Goal: Task Accomplishment & Management: Manage account settings

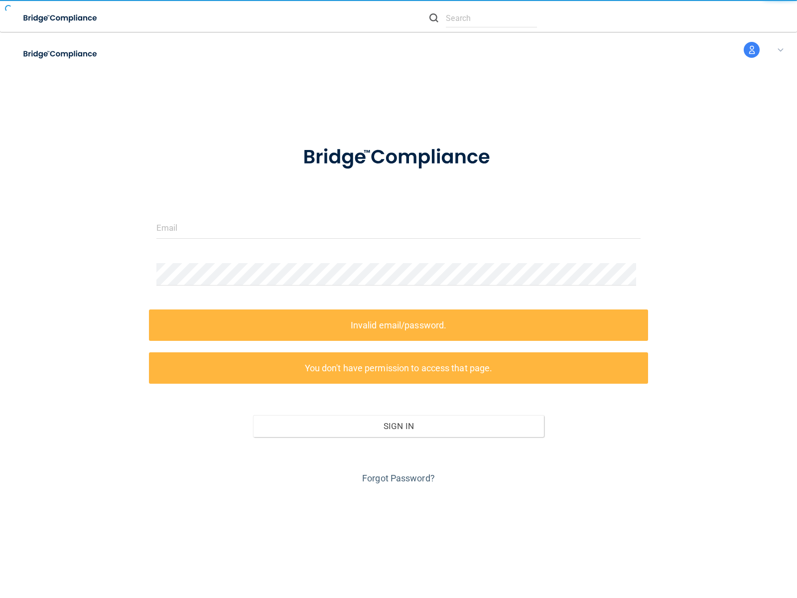
click at [398, 299] on form "Invalid email/password. You don't have permission to access that page. Sign In …" at bounding box center [398, 308] width 485 height 355
click at [73, 18] on img at bounding box center [61, 18] width 92 height 20
click at [73, 54] on img at bounding box center [61, 54] width 92 height 20
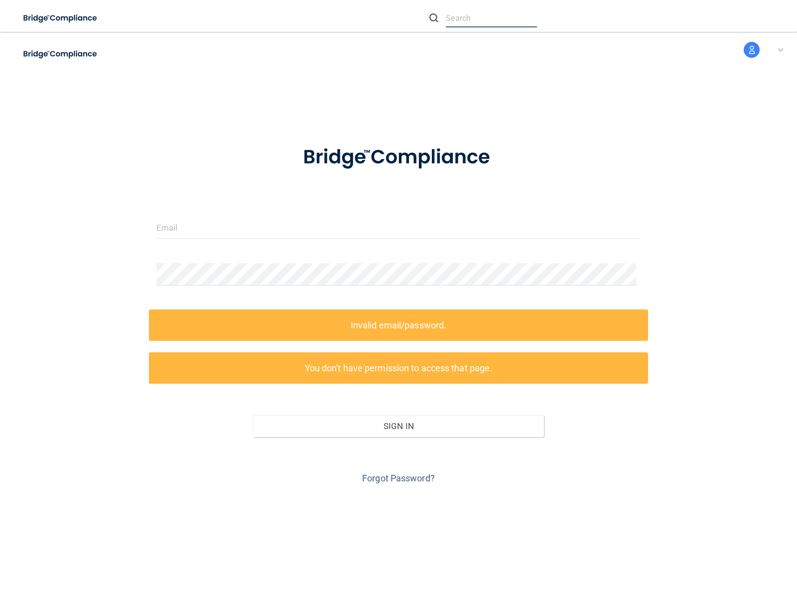
click at [483, 18] on input "text" at bounding box center [491, 18] width 91 height 18
type input "nessus_was_textot7ouy75"
type input "nessus_was_texthouzmrg8"
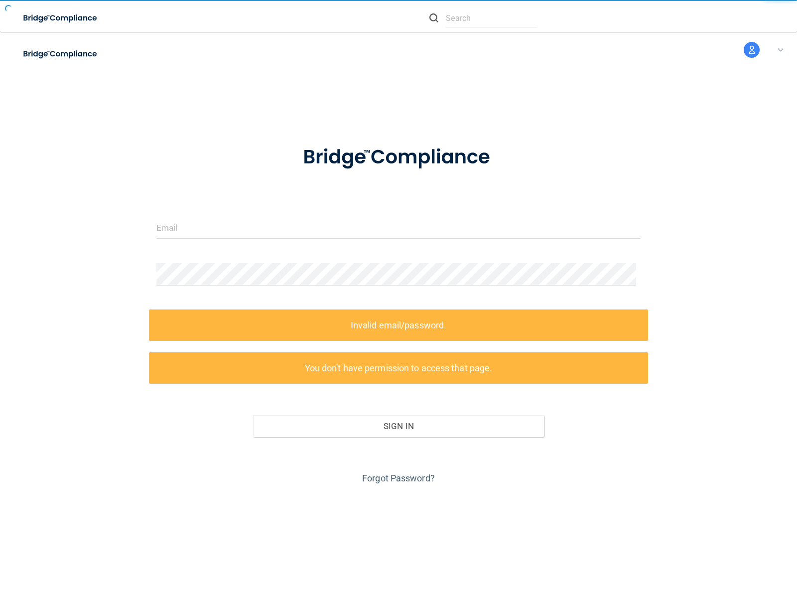
click at [434, 18] on img at bounding box center [433, 17] width 9 height 9
type input "nessus_was_text1bz0m3ly"
click at [491, 18] on input "text" at bounding box center [491, 18] width 91 height 18
type input "wasscanx9t8juye@tenable.com"
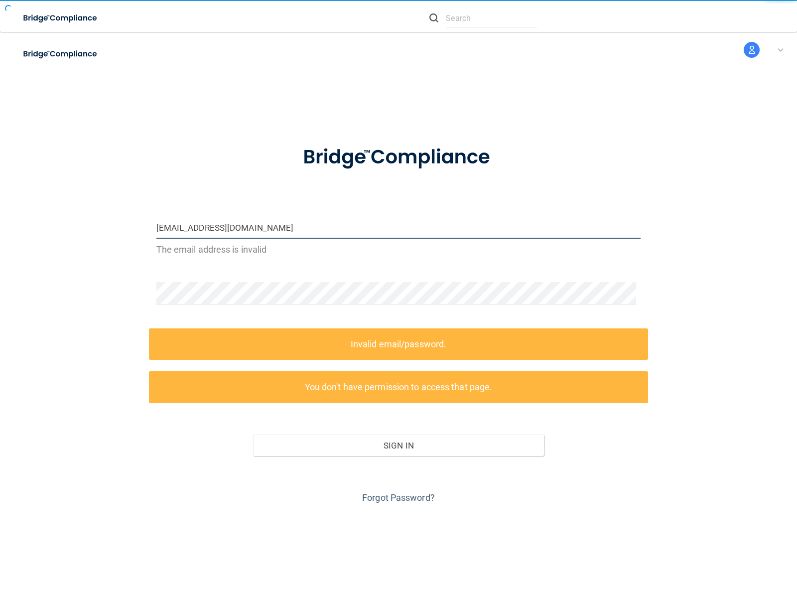
type input "wasscan160o91s7@tenable.com"
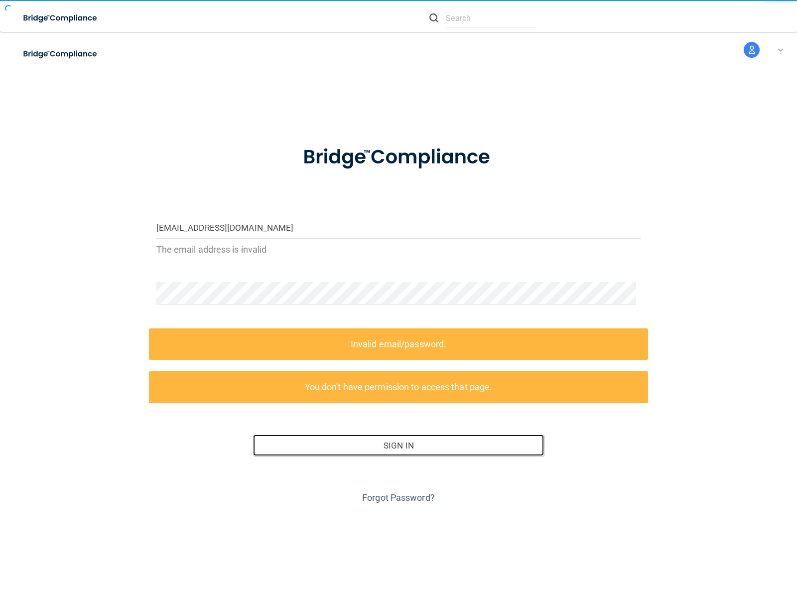
click at [394, 445] on button "Sign In" at bounding box center [398, 445] width 291 height 22
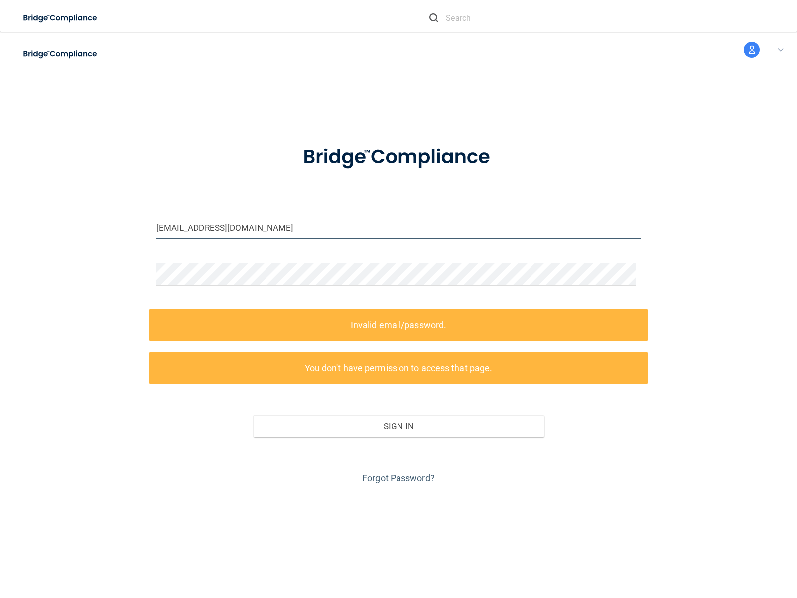
type input "wasscancuiwagws@tenable.com"
click at [394, 227] on input "email" at bounding box center [398, 227] width 485 height 22
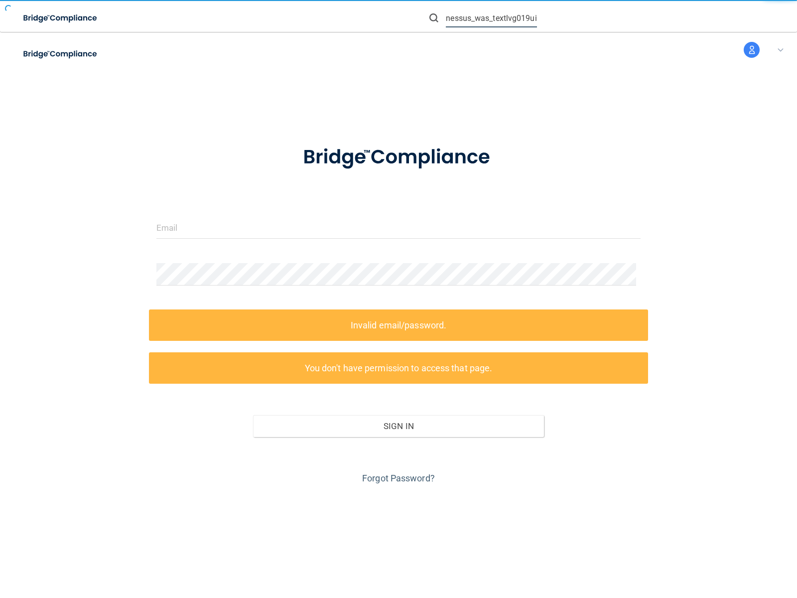
type input "nessus_was_textlvg019ui"
type input "wasscanqx1rt73j@tenable.com"
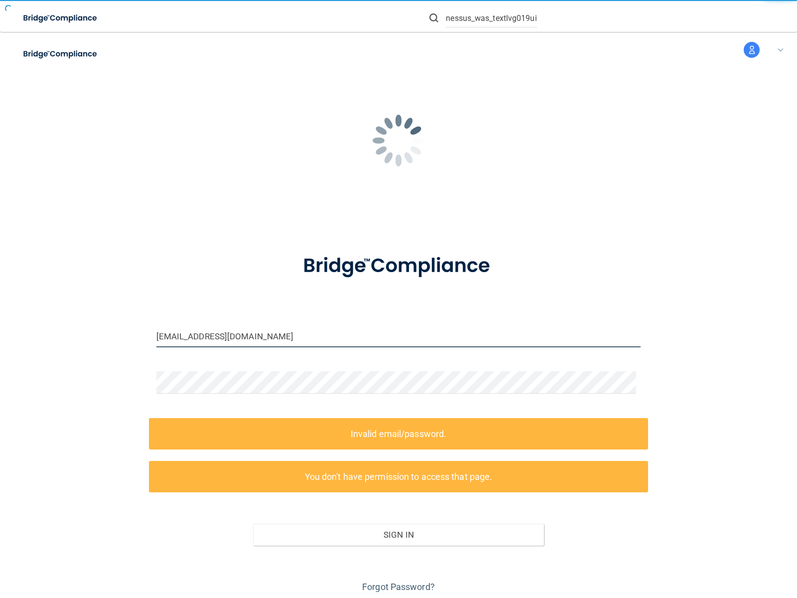
type input "wasscanzwxorttf@tenable.com"
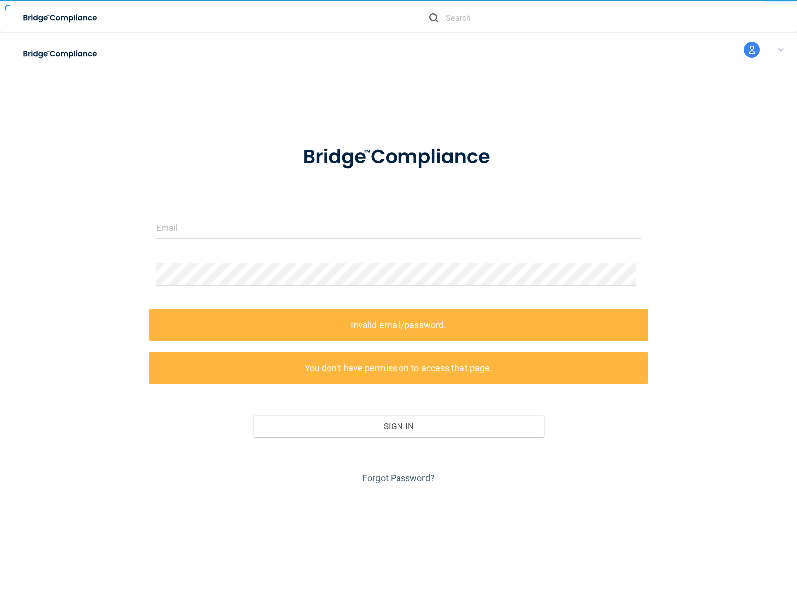
click at [394, 478] on link "Forgot Password?" at bounding box center [398, 478] width 73 height 10
click at [398, 299] on form "Invalid email/password. You don't have permission to access that page. Sign In …" at bounding box center [398, 308] width 485 height 355
click at [73, 18] on img at bounding box center [61, 18] width 92 height 20
click at [394, 478] on link "Forgot Password?" at bounding box center [398, 478] width 73 height 10
